Goal: Navigation & Orientation: Find specific page/section

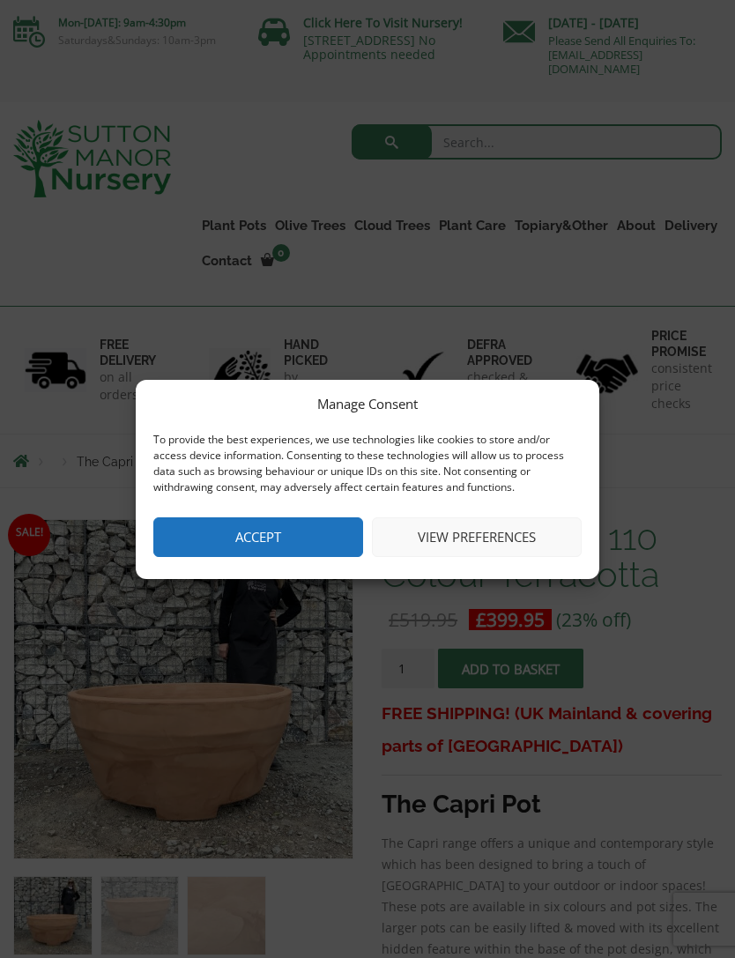
click at [219, 540] on button "Accept" at bounding box center [258, 537] width 210 height 40
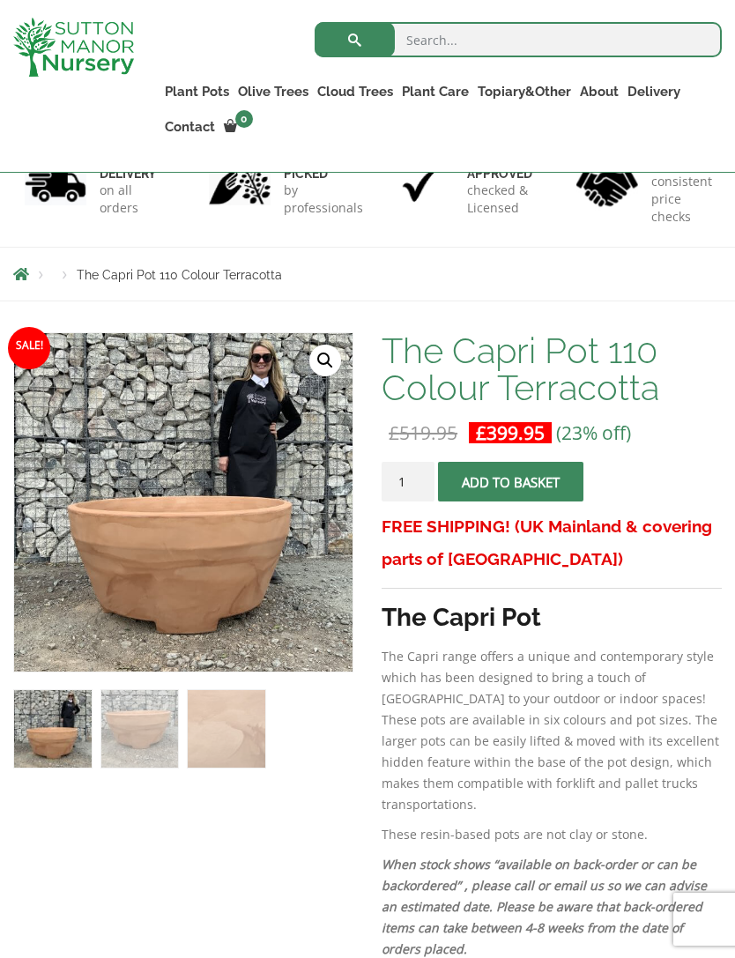
scroll to position [172, 0]
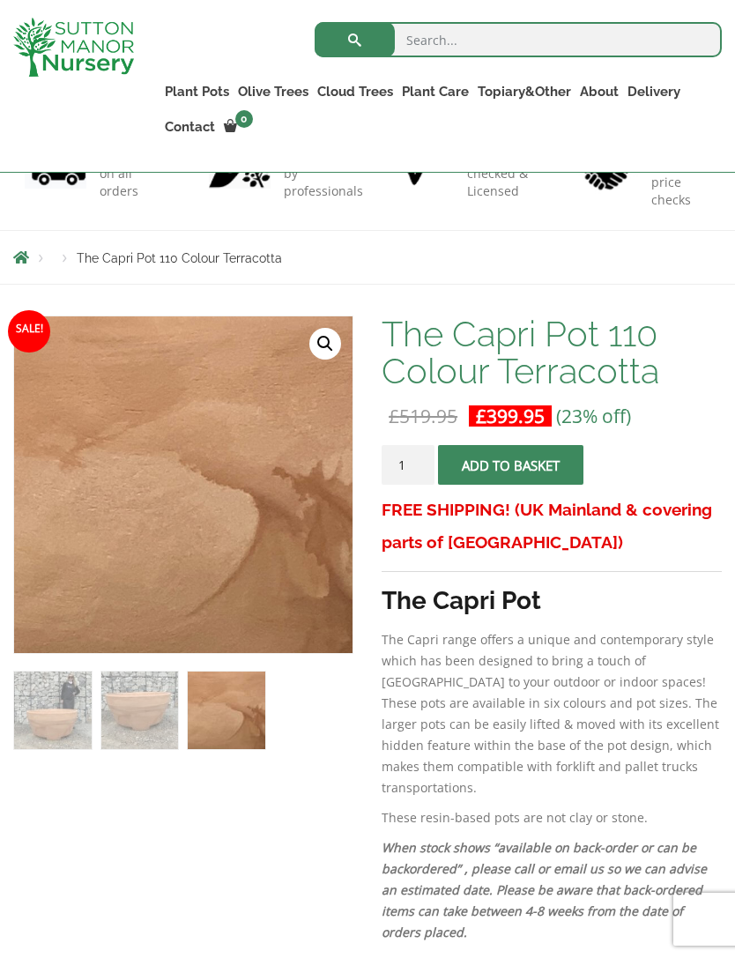
click at [188, 92] on link "Plant Pots" at bounding box center [196, 91] width 73 height 25
click at [197, 85] on link "Plant Pots" at bounding box center [196, 91] width 73 height 25
click at [0, 0] on ul "Resin Bonded Pots The Amalfi Pots The Milan Pots The Capri Pots The Brunello Po…" at bounding box center [0, 0] width 0 height 0
click at [0, 0] on link "The Old Stone Pots" at bounding box center [0, 0] width 0 height 0
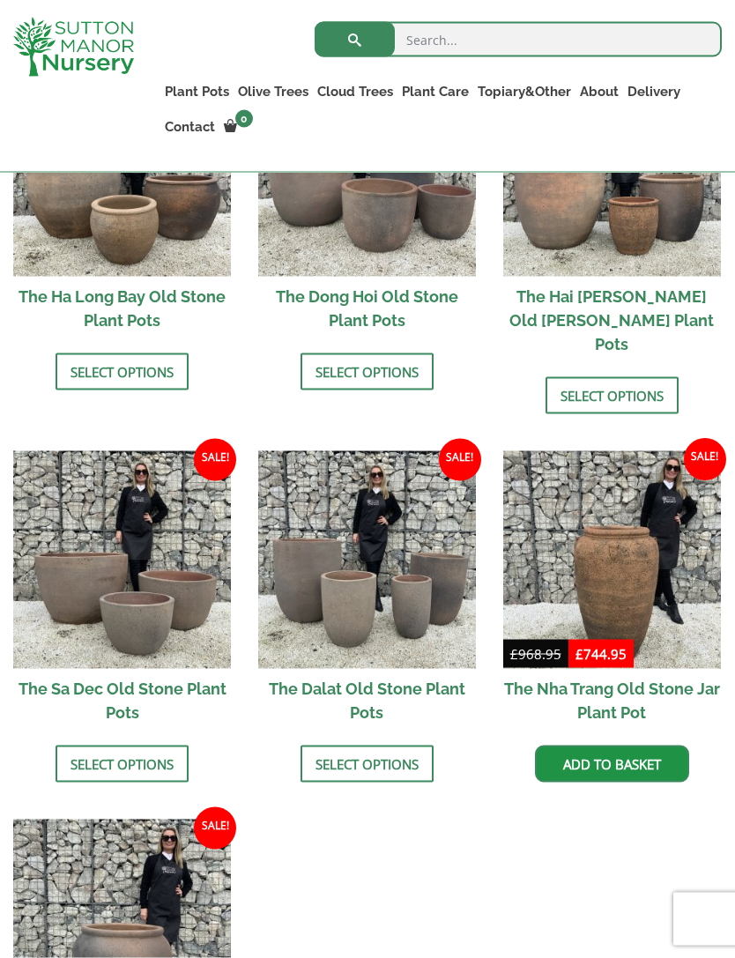
scroll to position [801, 0]
click at [86, 744] on link "Select options" at bounding box center [121, 762] width 133 height 37
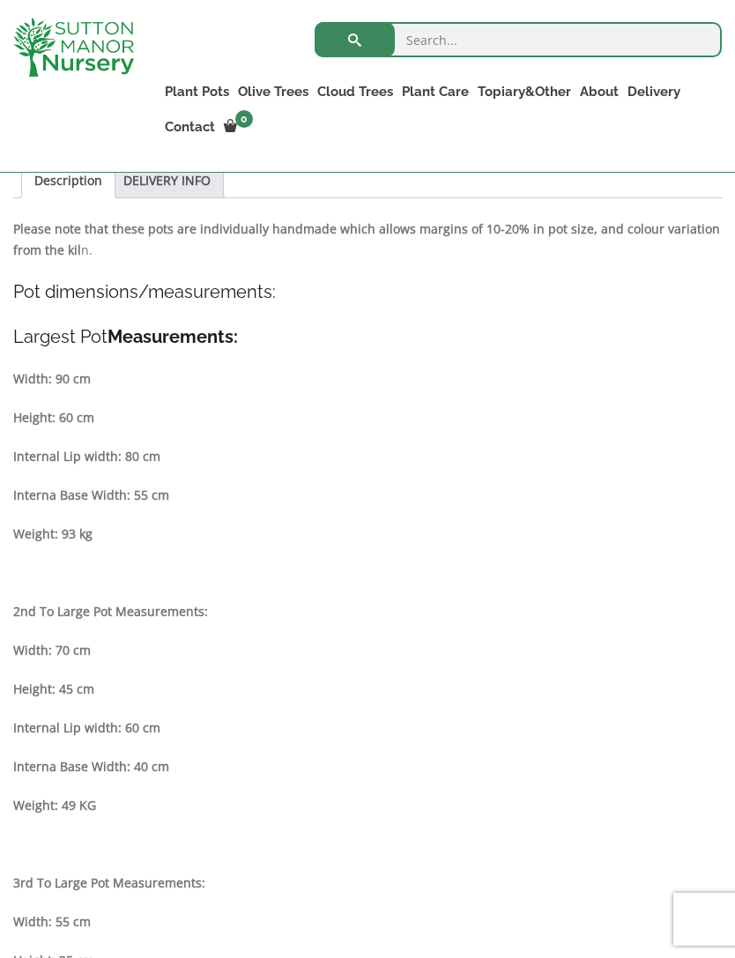
scroll to position [838, 0]
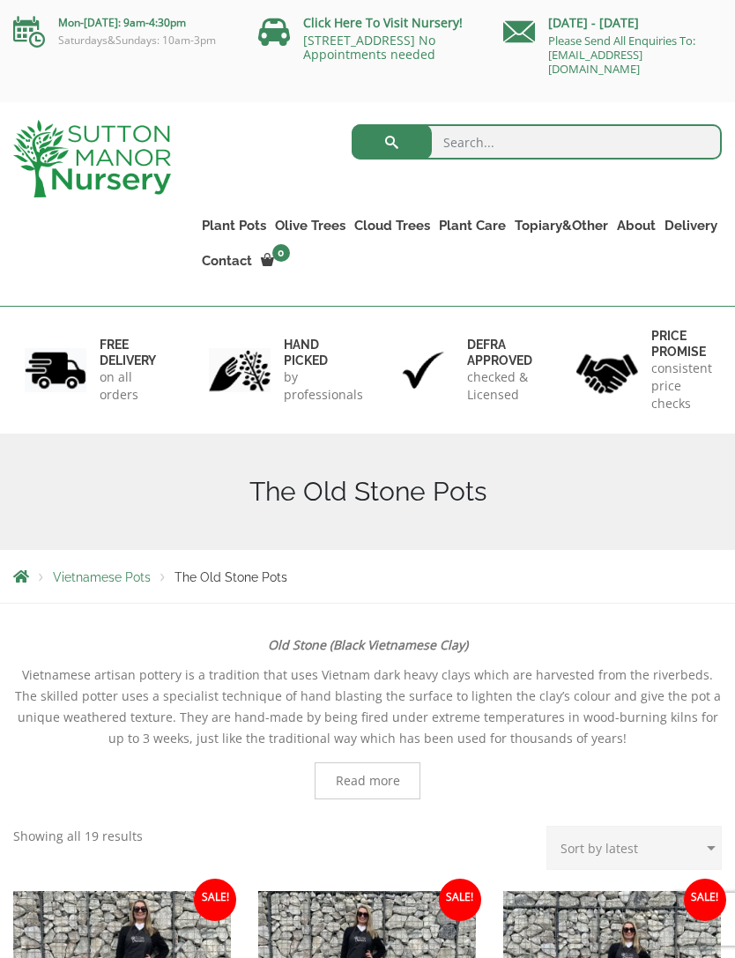
click at [0, 0] on link "100% Italian Terracotta" at bounding box center [0, 0] width 0 height 0
click at [240, 213] on link "Plant Pots" at bounding box center [233, 225] width 73 height 25
click at [0, 0] on link "Shallow Bowl Grande" at bounding box center [0, 0] width 0 height 0
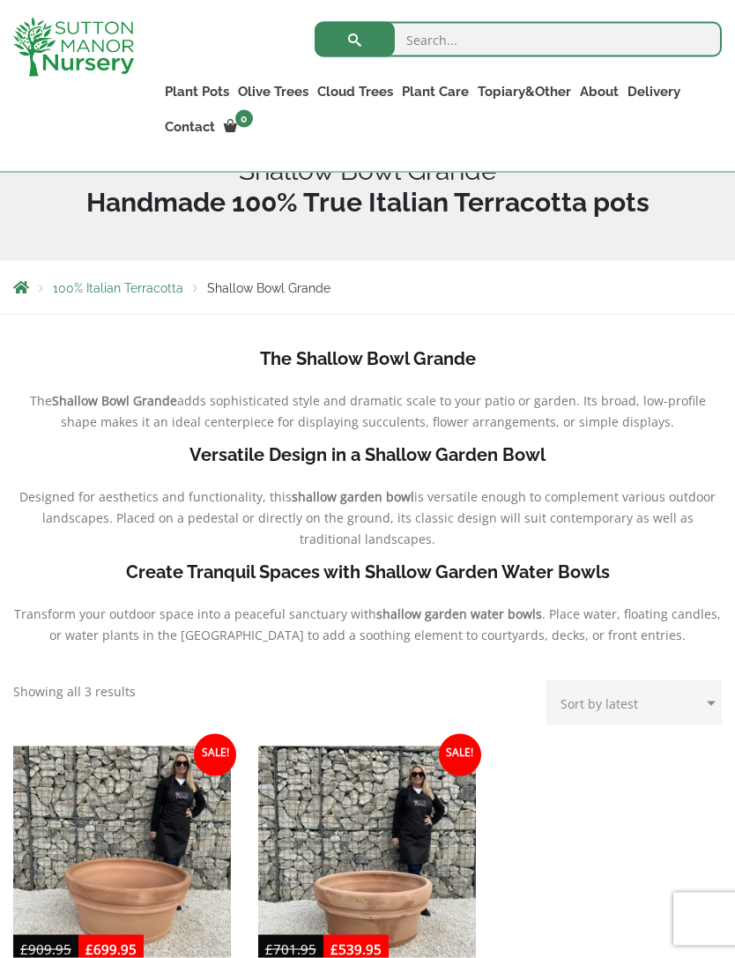
scroll to position [277, 0]
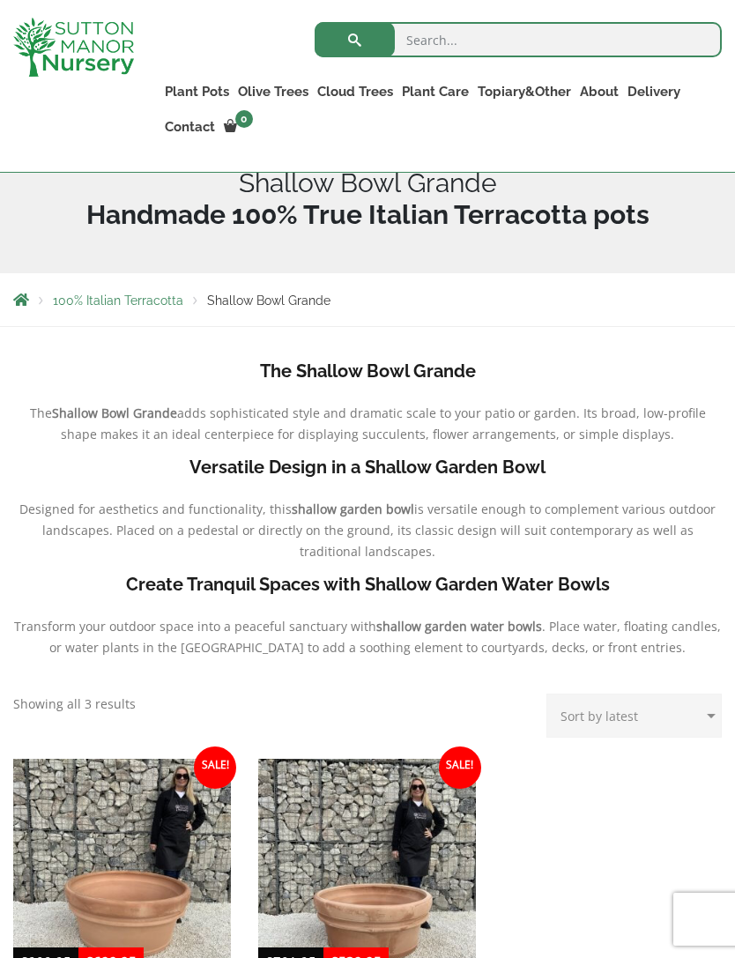
click at [0, 0] on link "Rolled Rim Classico" at bounding box center [0, 0] width 0 height 0
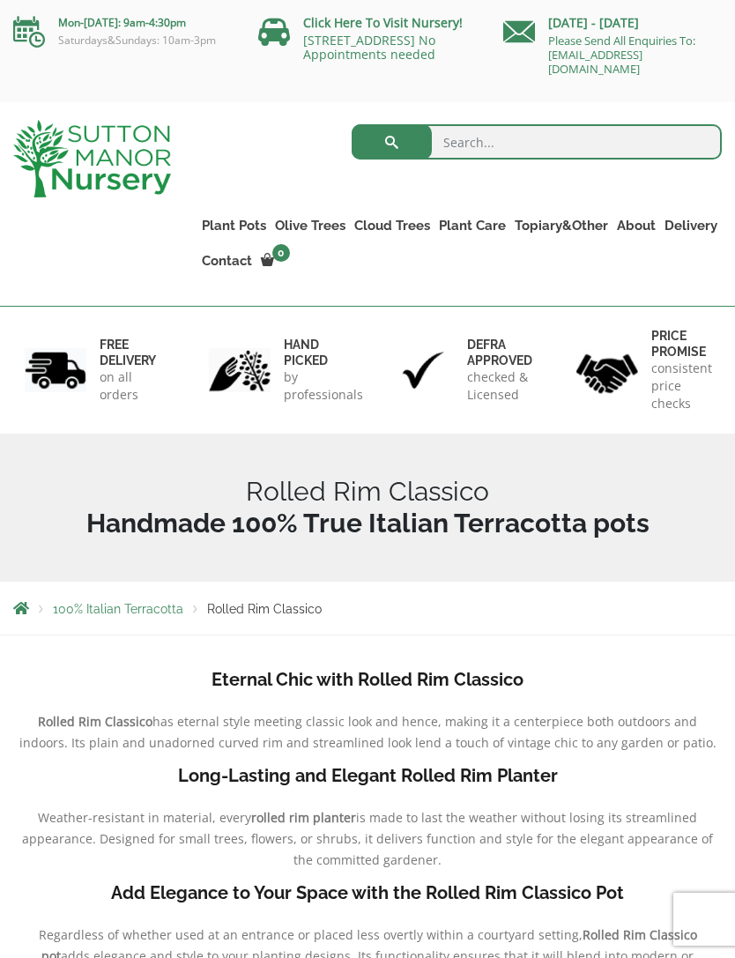
click at [0, 0] on link "Big Bell Pots" at bounding box center [0, 0] width 0 height 0
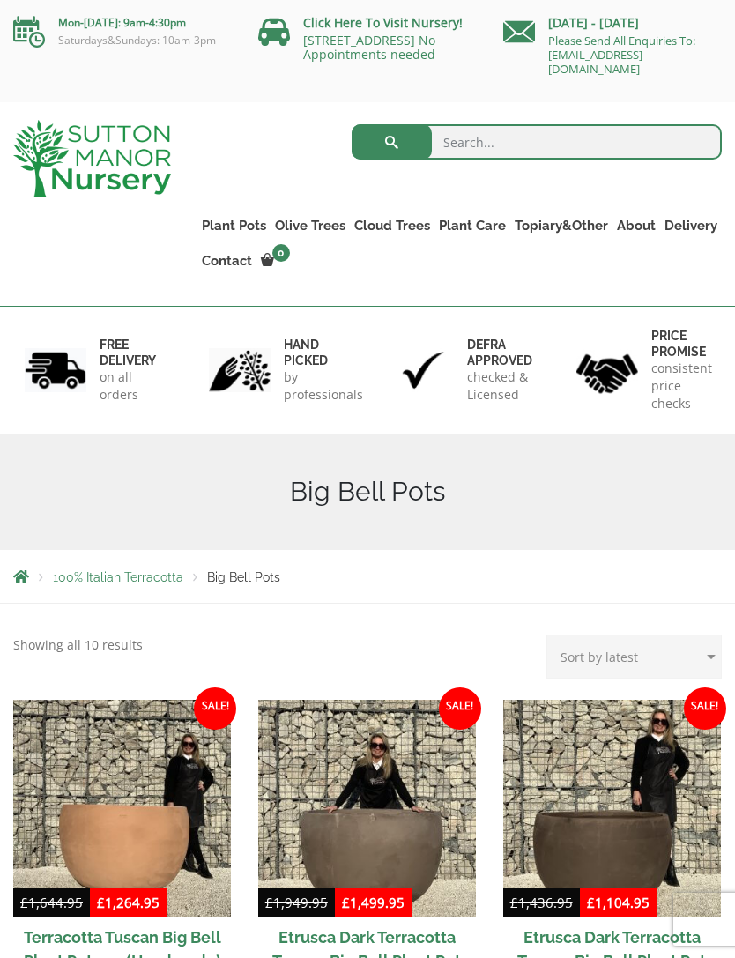
click at [0, 0] on link "Squares And Troughs" at bounding box center [0, 0] width 0 height 0
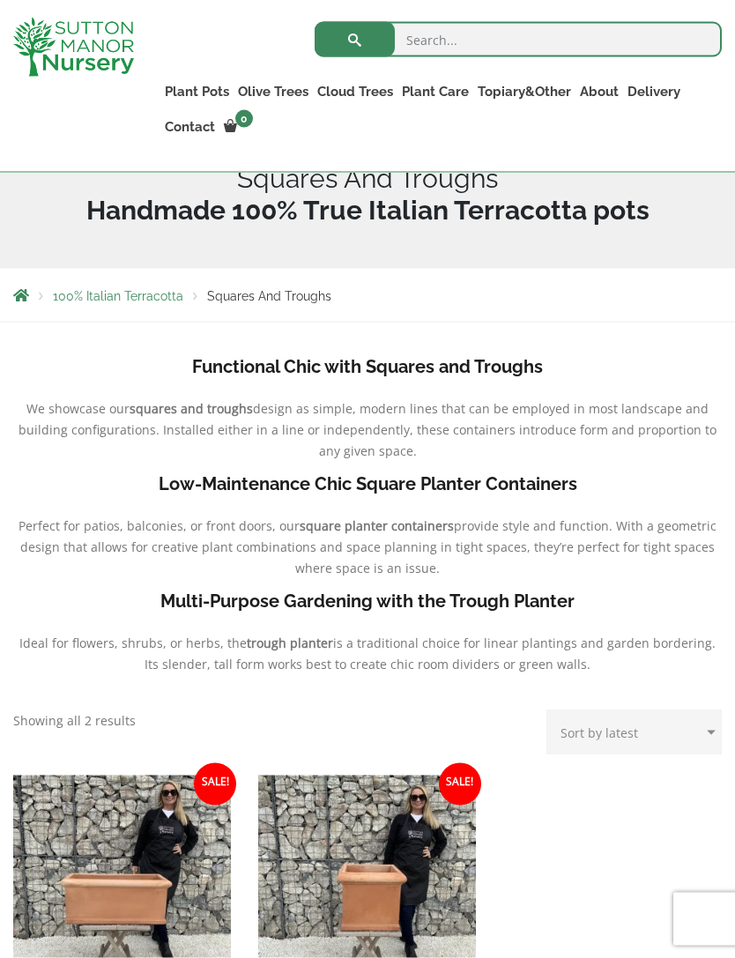
scroll to position [282, 0]
click at [0, 0] on link "Jars And Urns" at bounding box center [0, 0] width 0 height 0
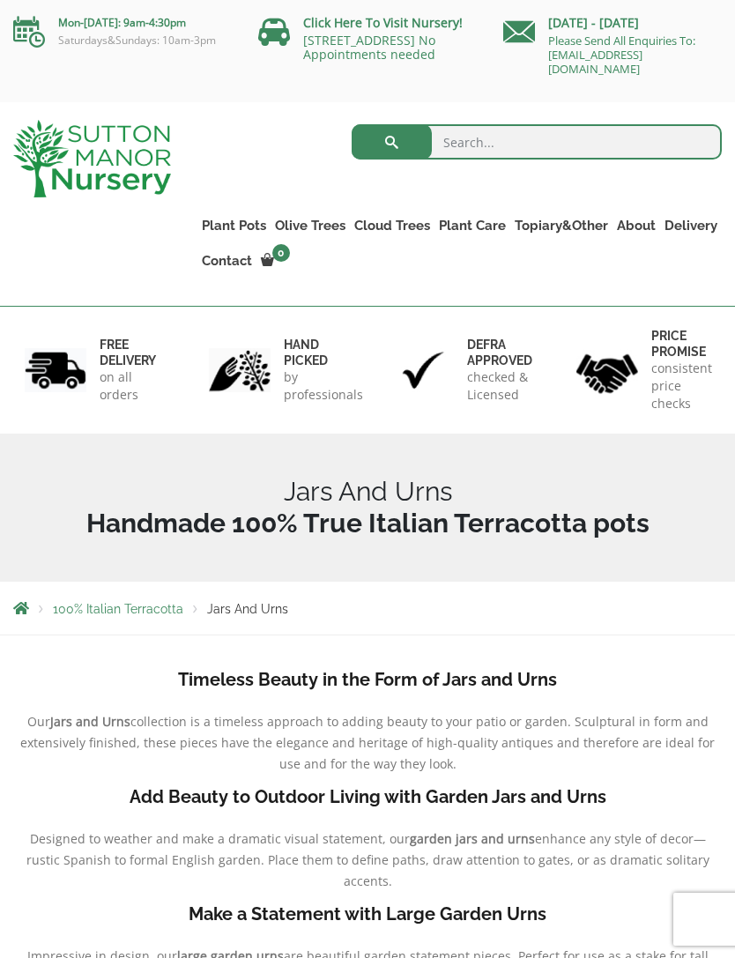
click at [0, 0] on link "The Old Stone Pots" at bounding box center [0, 0] width 0 height 0
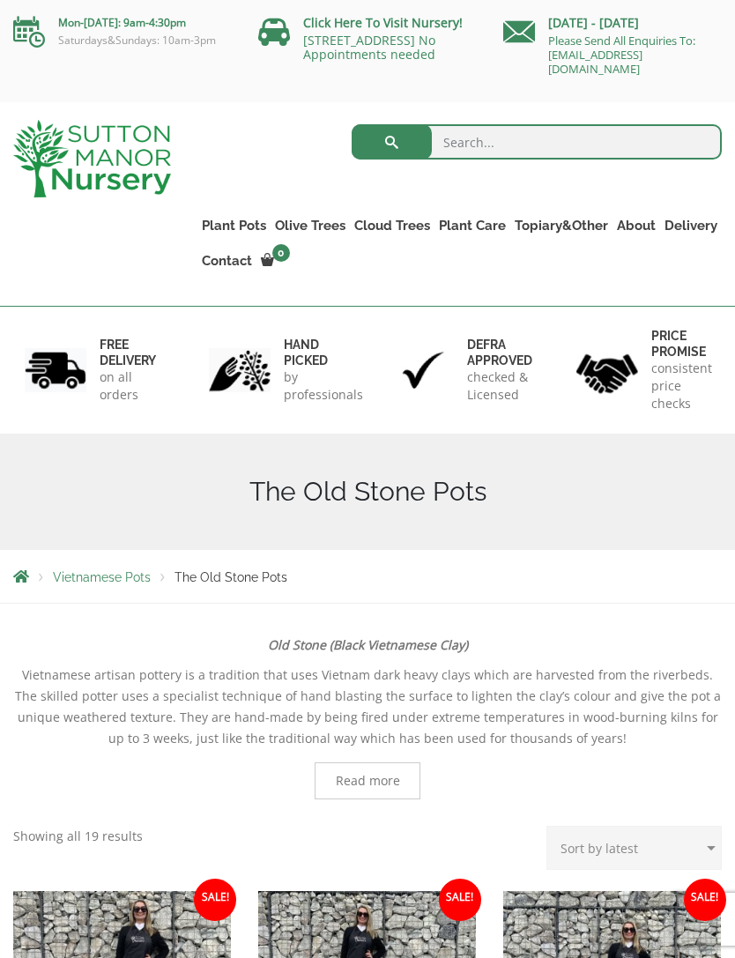
click at [0, 0] on link "Fibre Clay Pots" at bounding box center [0, 0] width 0 height 0
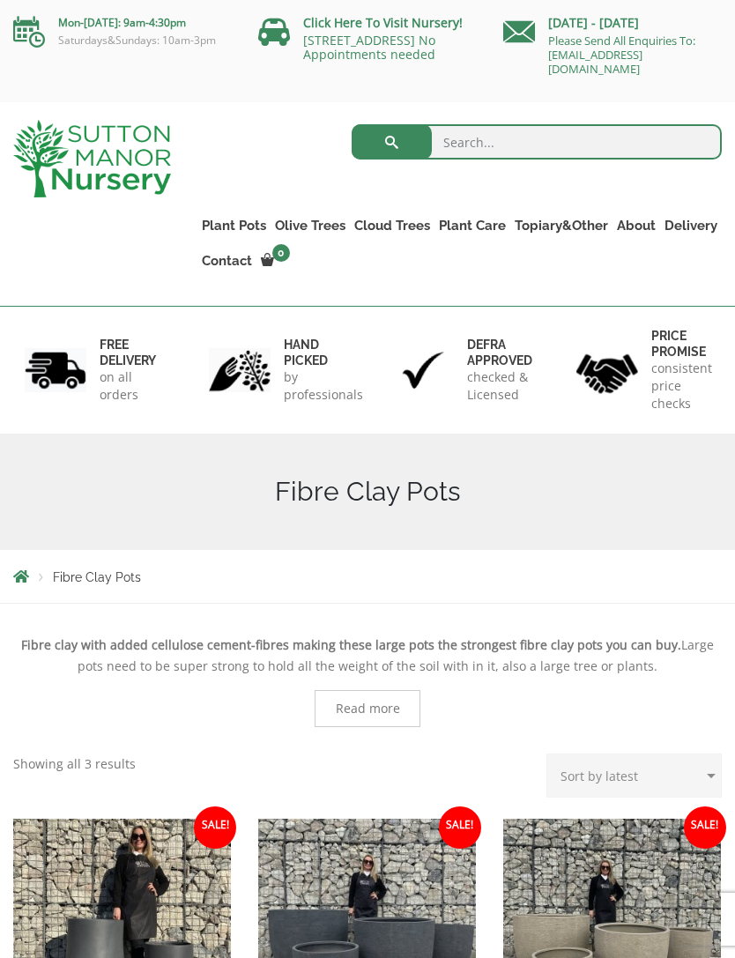
click at [0, 0] on link "Glazed Pots" at bounding box center [0, 0] width 0 height 0
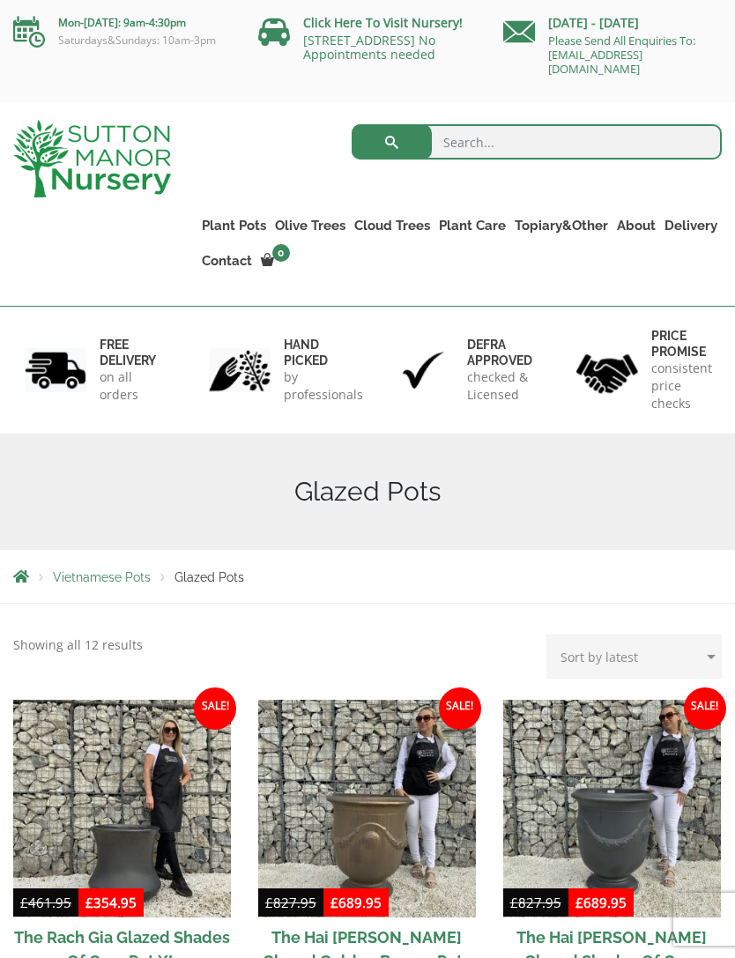
click at [0, 0] on link "Vietnamese Pots" at bounding box center [0, 0] width 0 height 0
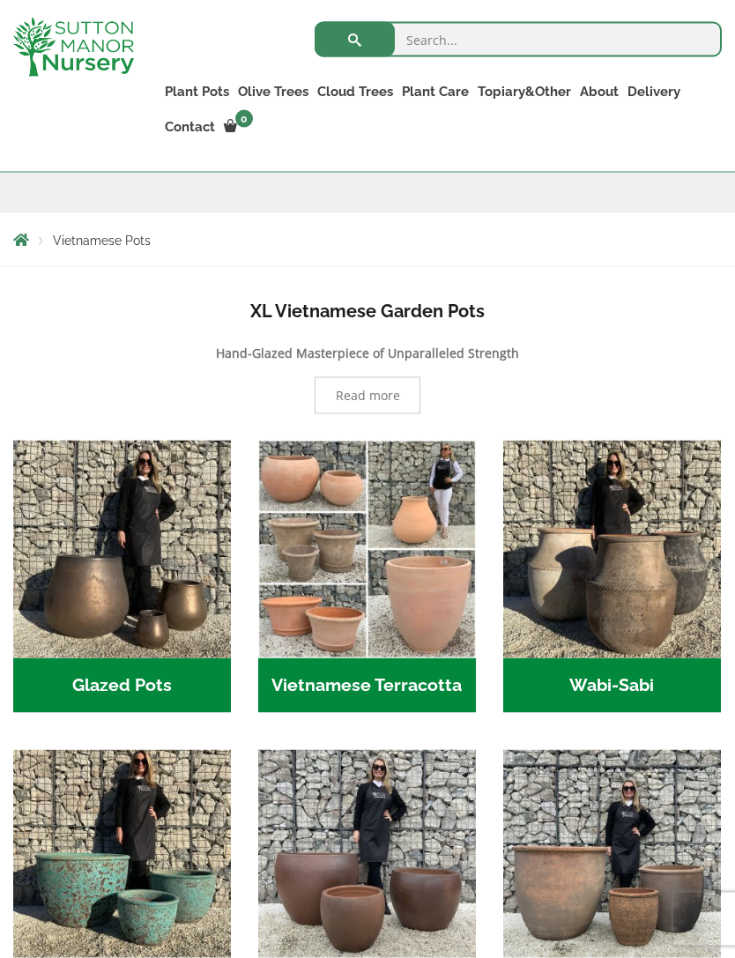
scroll to position [284, 0]
